Goal: Obtain resource: Download file/media

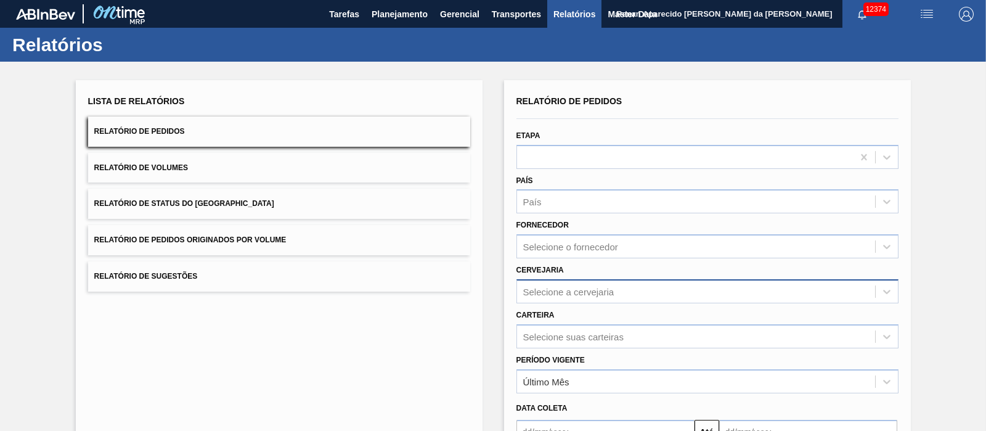
scroll to position [138, 0]
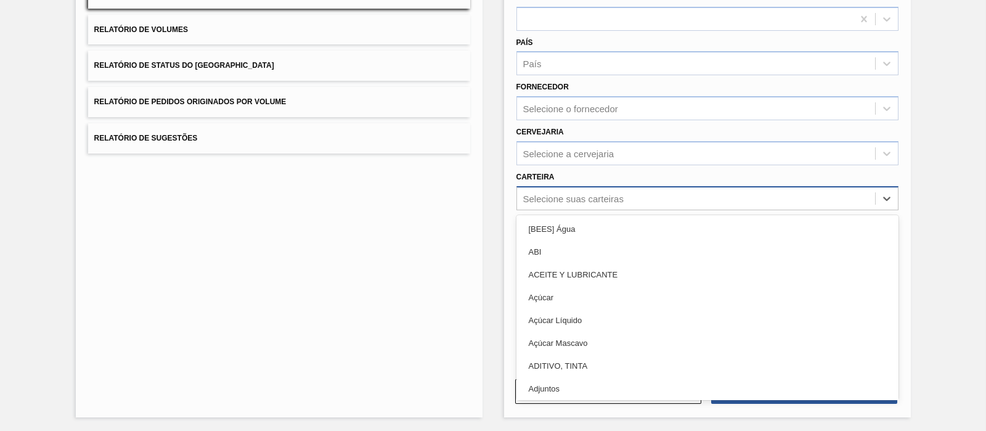
click at [543, 193] on div "Selecione suas carteiras" at bounding box center [573, 198] width 100 height 10
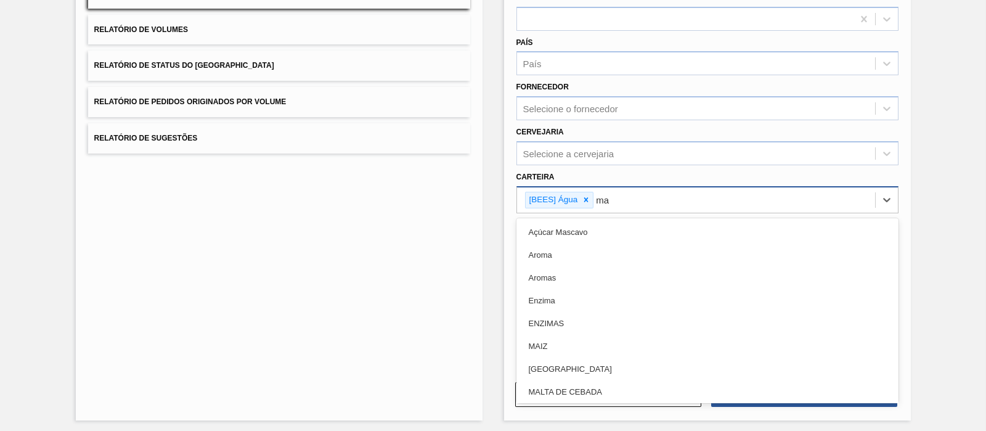
type input "m"
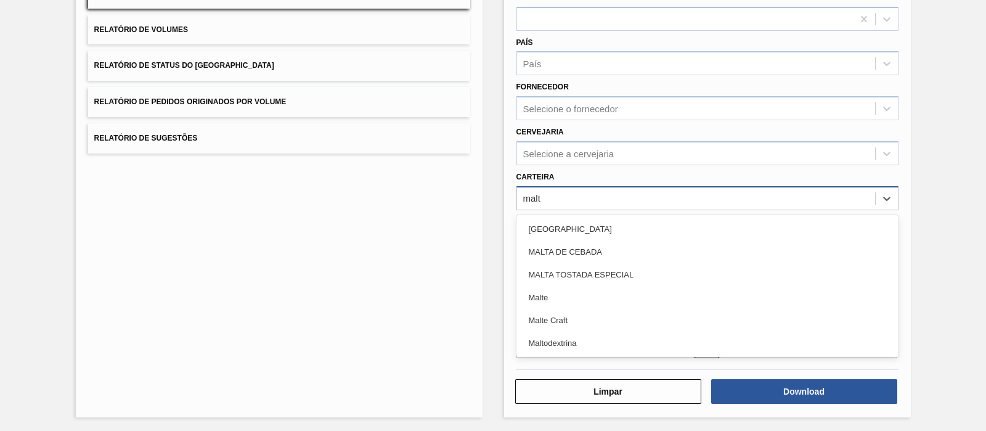
type input "malte"
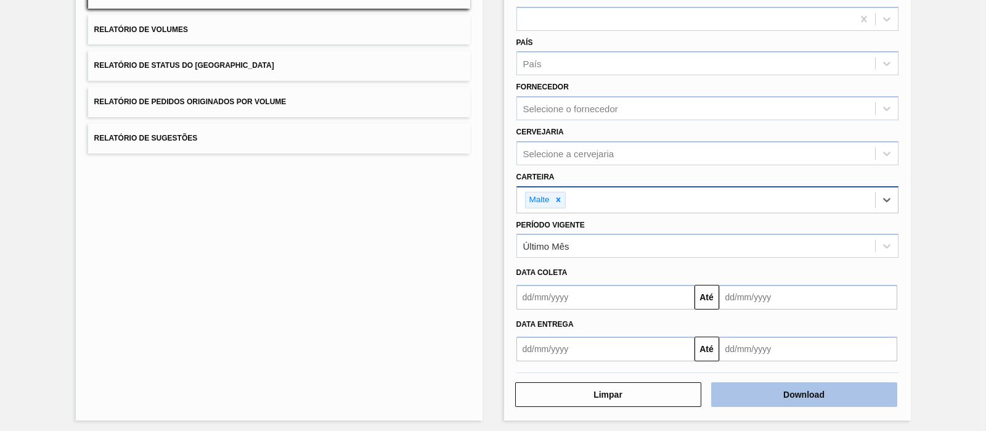
click at [805, 397] on button "Download" at bounding box center [804, 394] width 186 height 25
